Goal: Information Seeking & Learning: Find specific fact

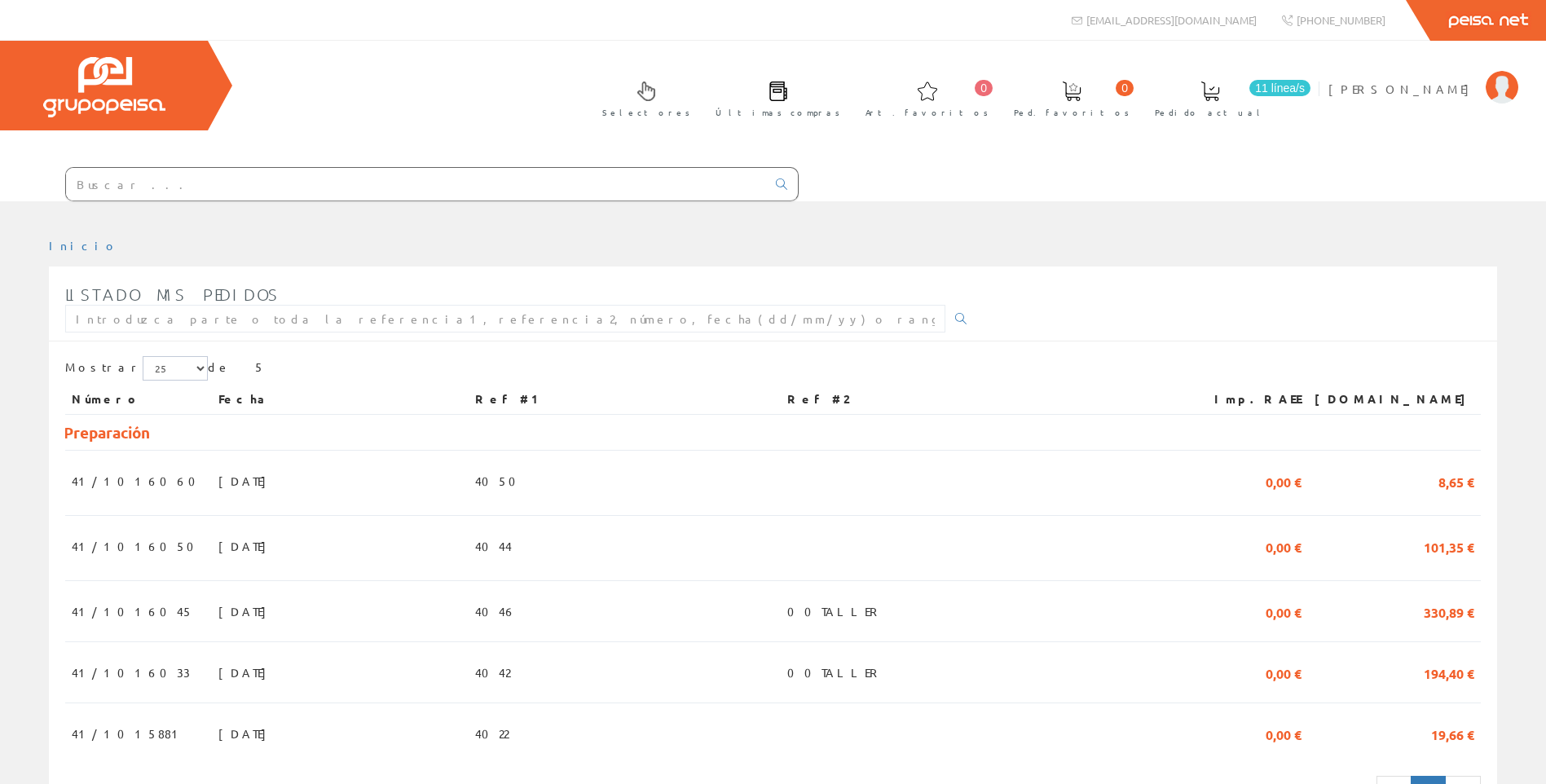
scroll to position [82, 0]
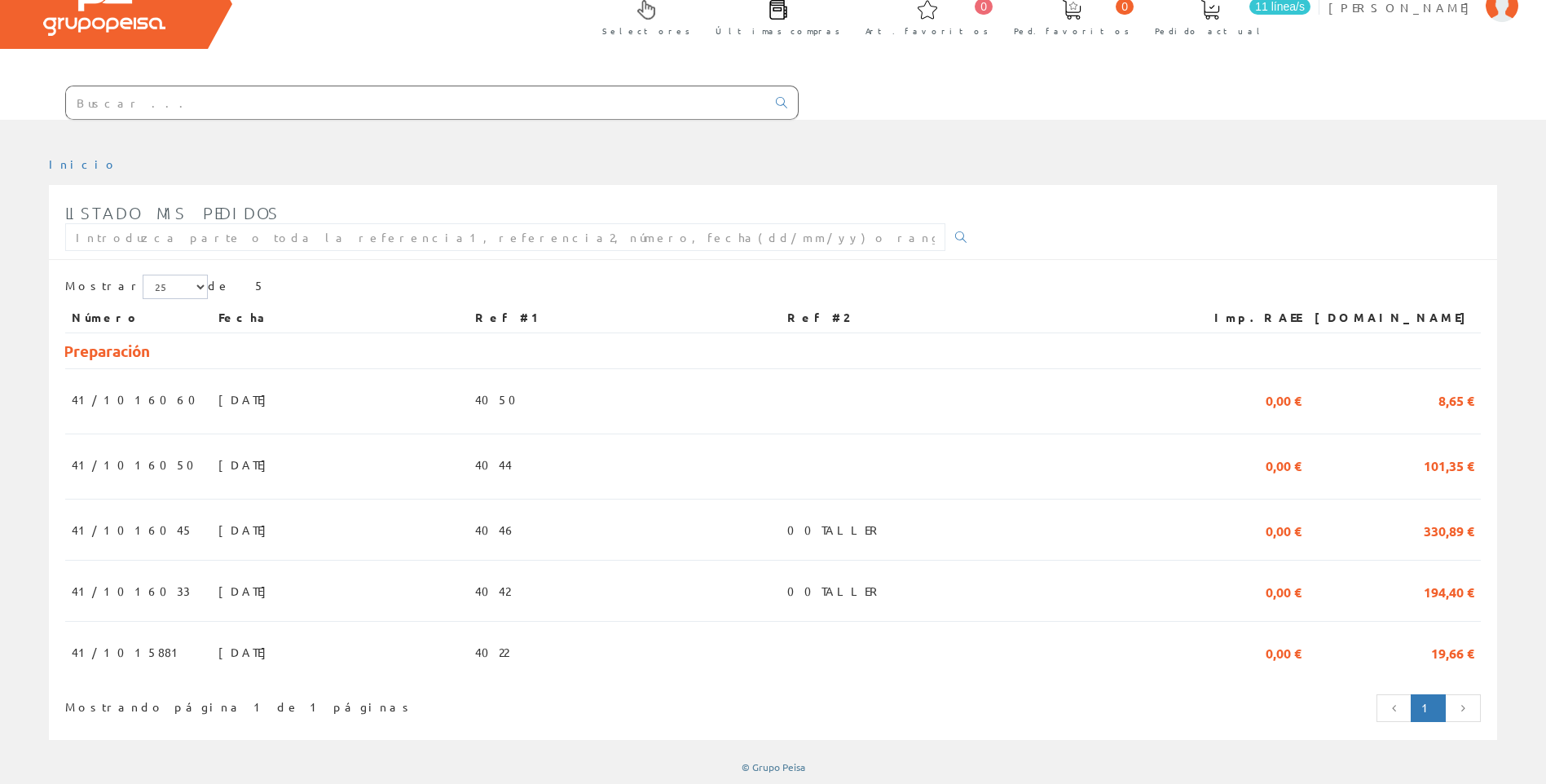
click at [200, 99] on input "text" at bounding box center [416, 102] width 700 height 33
paste input "NSYPLA1073TG"
type input "NSYPLA1073TG"
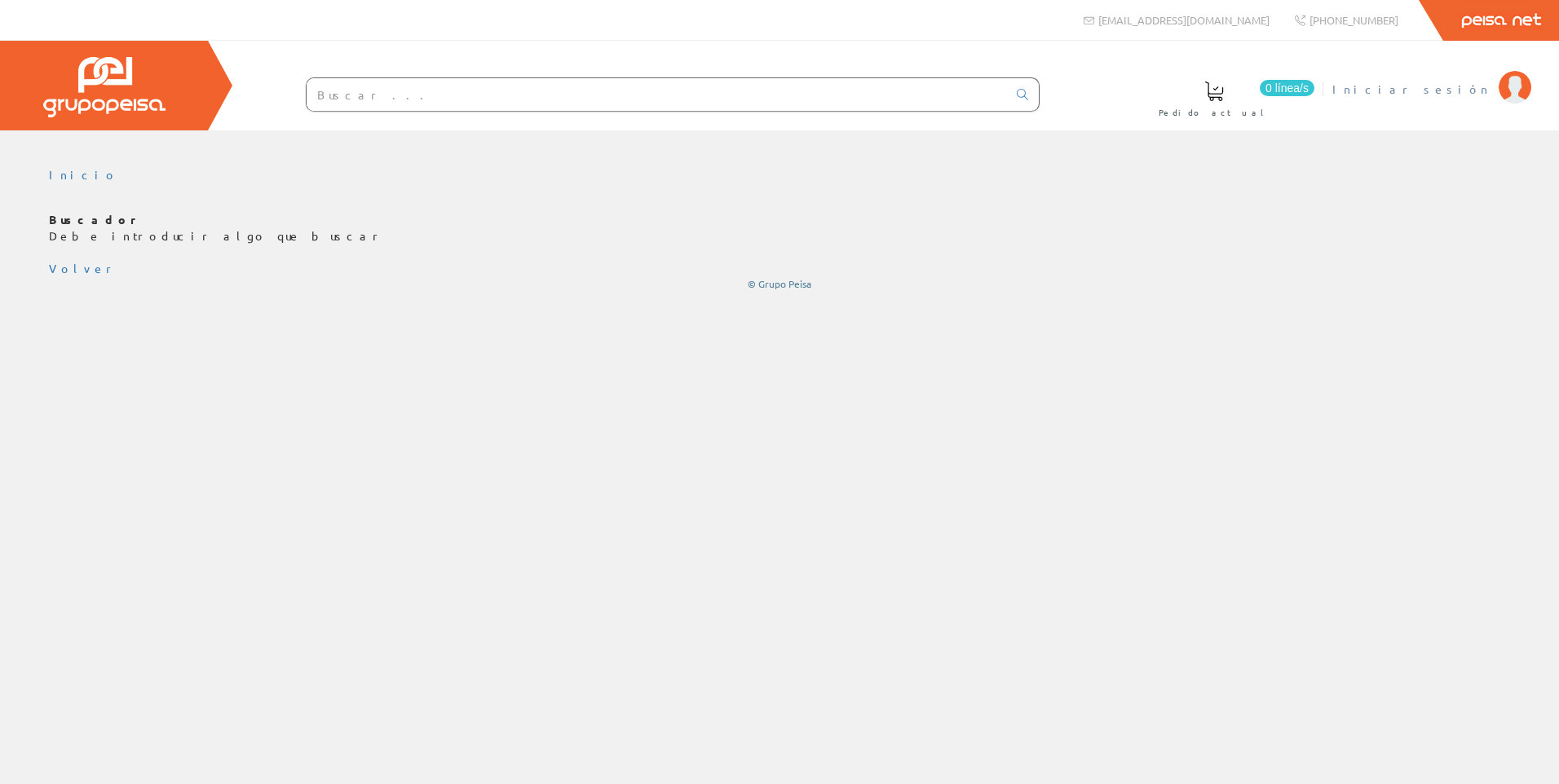
click at [1475, 94] on span "Iniciar sesión" at bounding box center [1411, 89] width 158 height 16
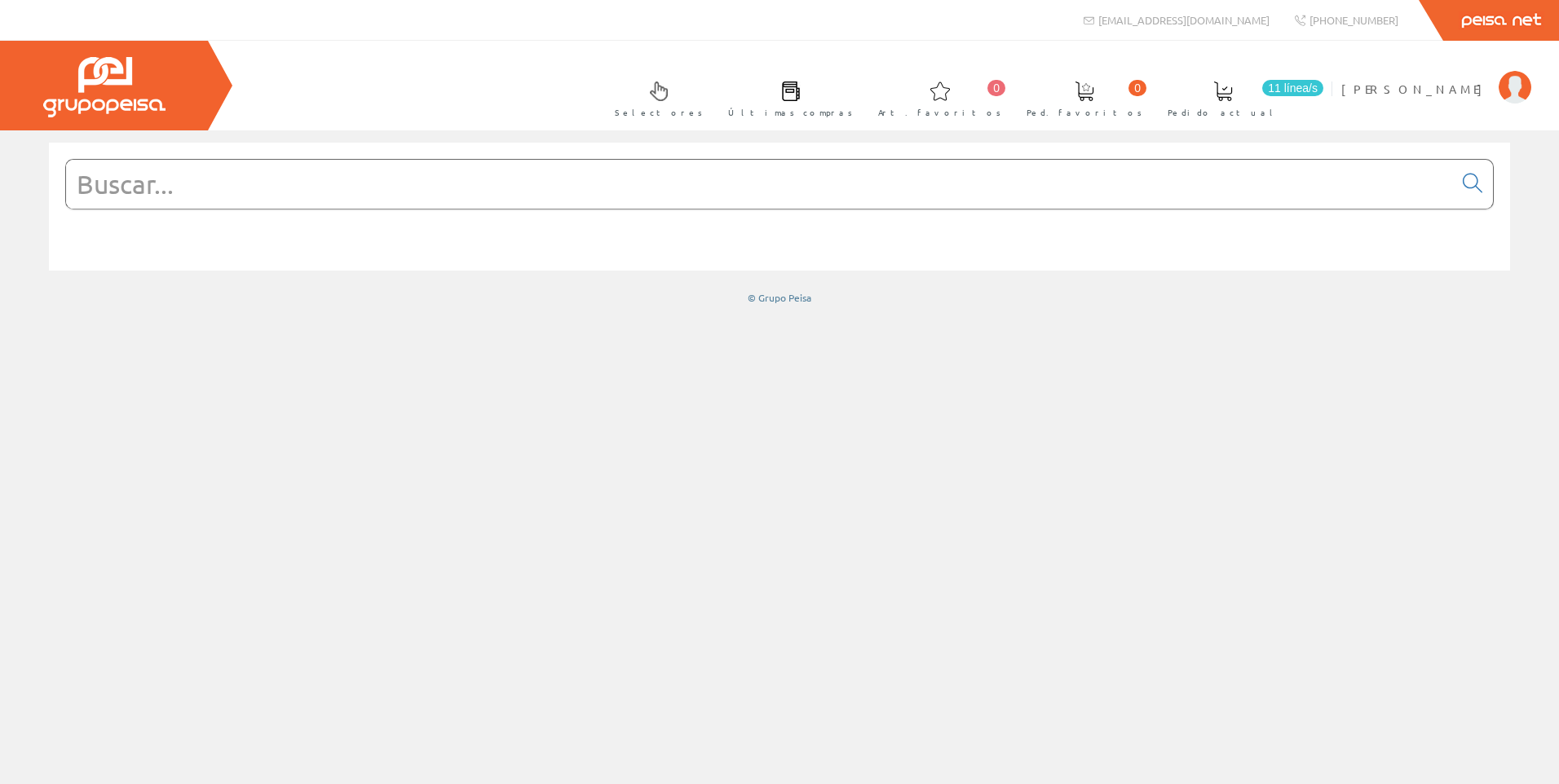
click at [262, 182] on input "text" at bounding box center [759, 184] width 1387 height 49
paste input "NSYPLA1073TG"
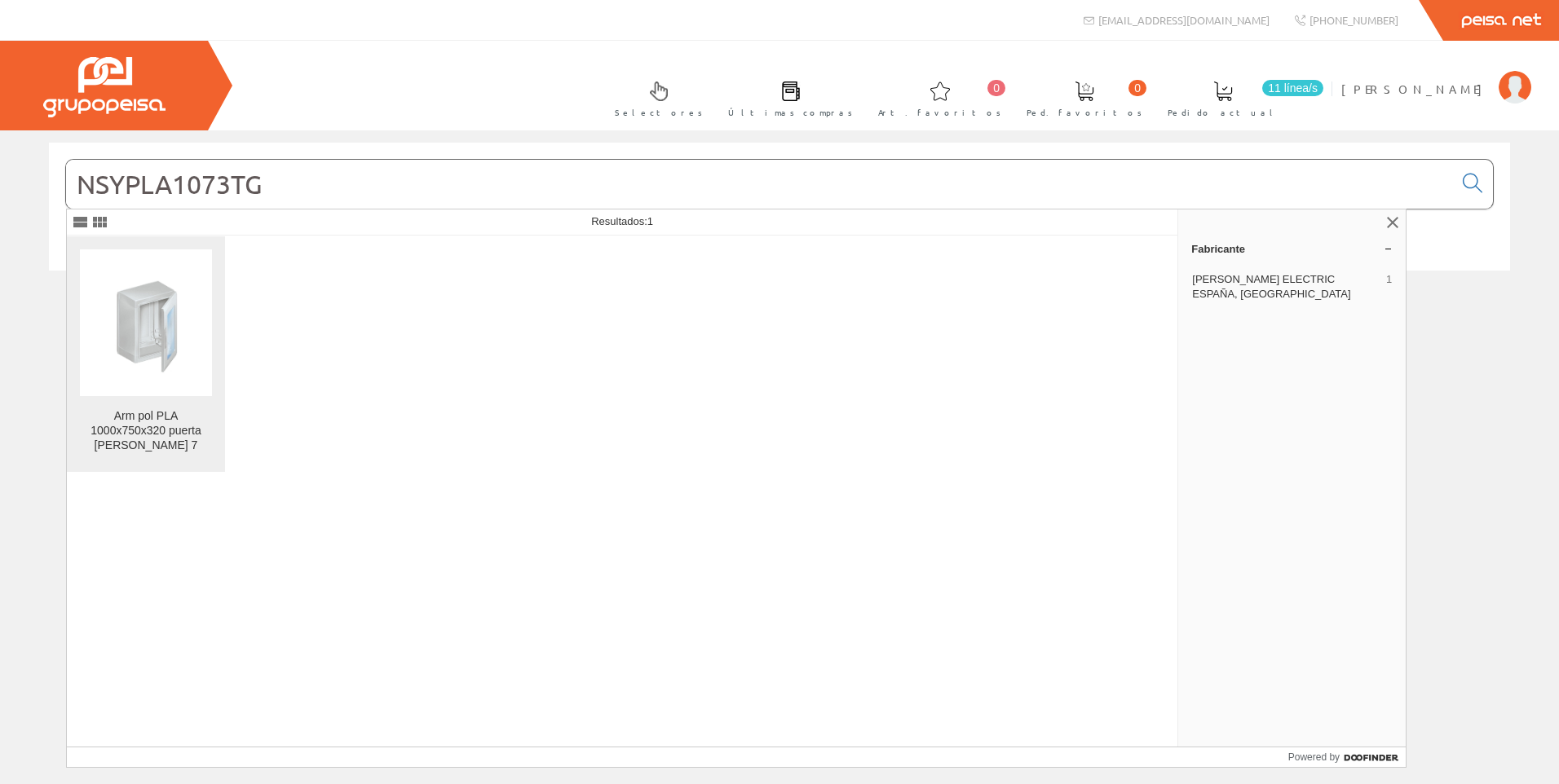
type input "NSYPLA1073TG"
click at [135, 317] on img at bounding box center [146, 323] width 132 height 132
